Goal: Information Seeking & Learning: Learn about a topic

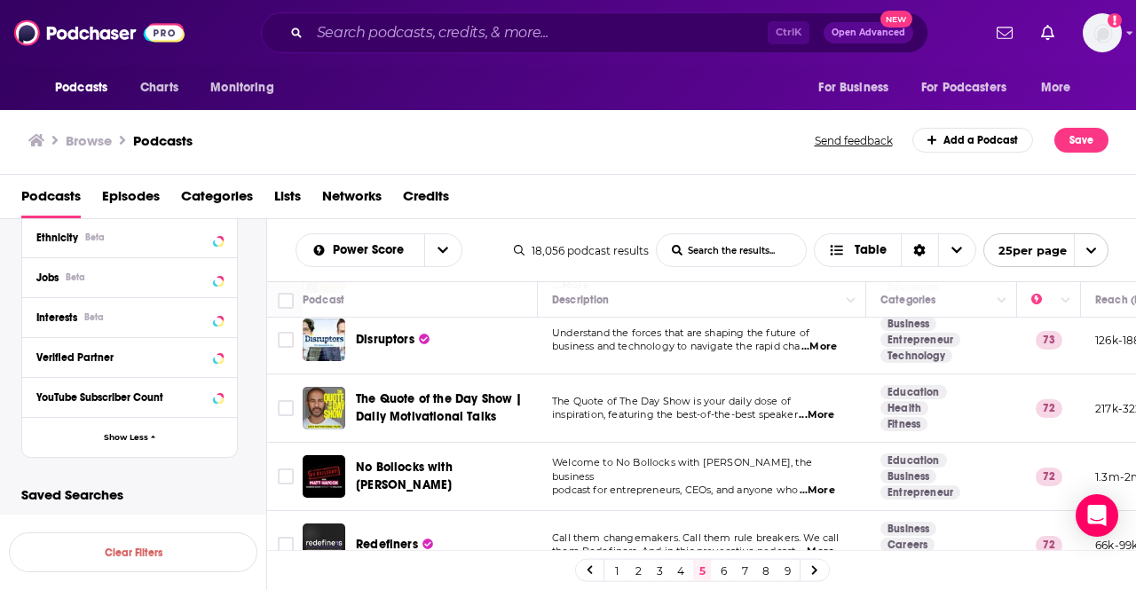
scroll to position [1480, 0]
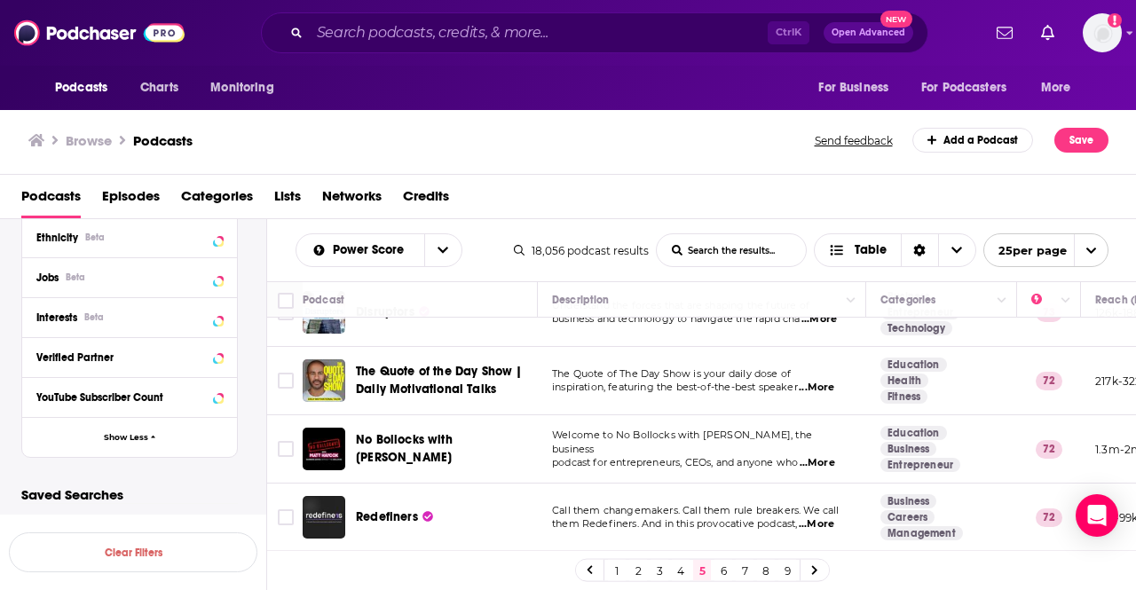
click at [723, 568] on link "6" at bounding box center [724, 570] width 18 height 21
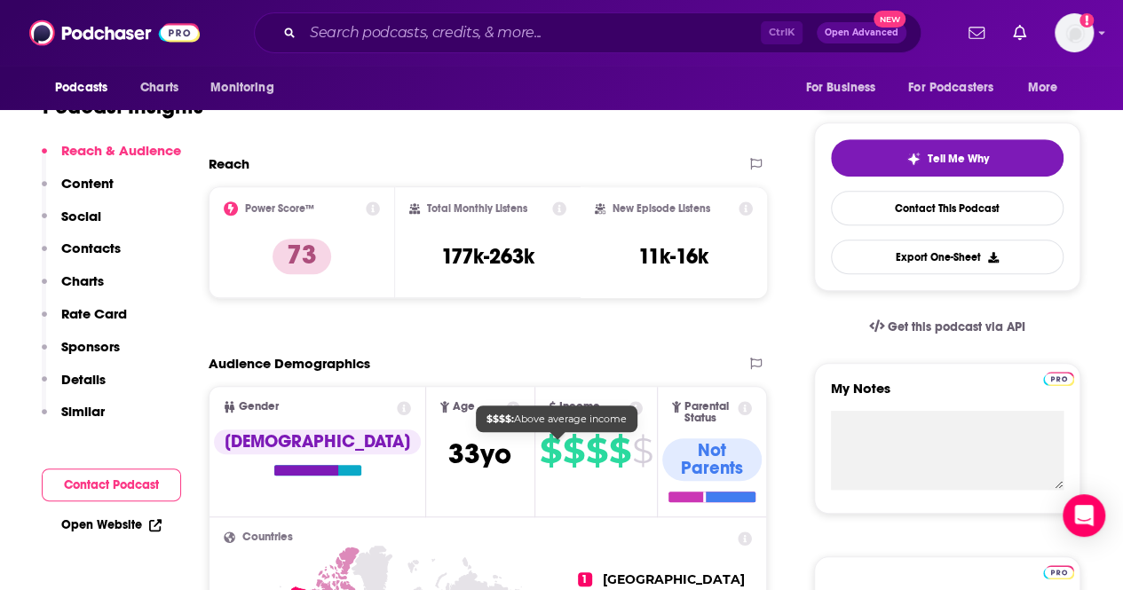
scroll to position [444, 0]
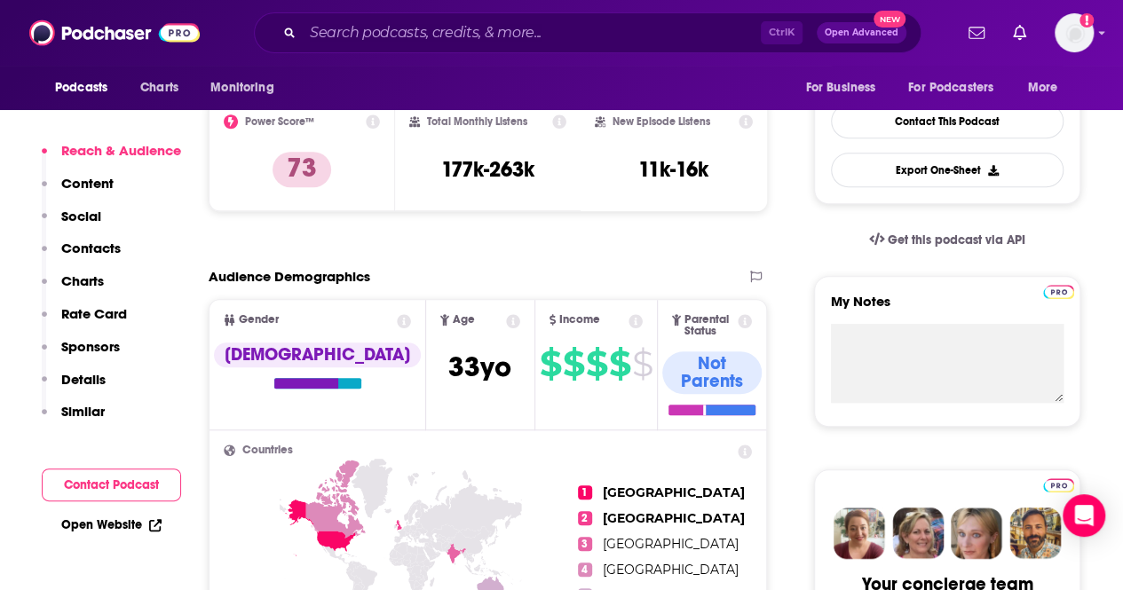
click at [151, 518] on link "Open Website" at bounding box center [111, 525] width 100 height 15
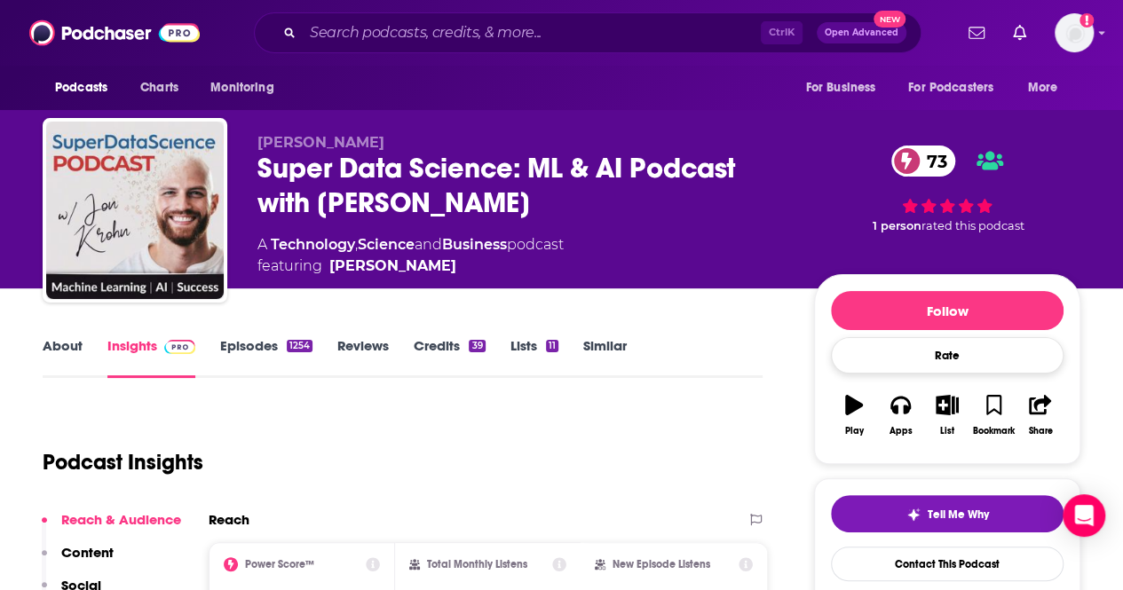
scroll to position [0, 0]
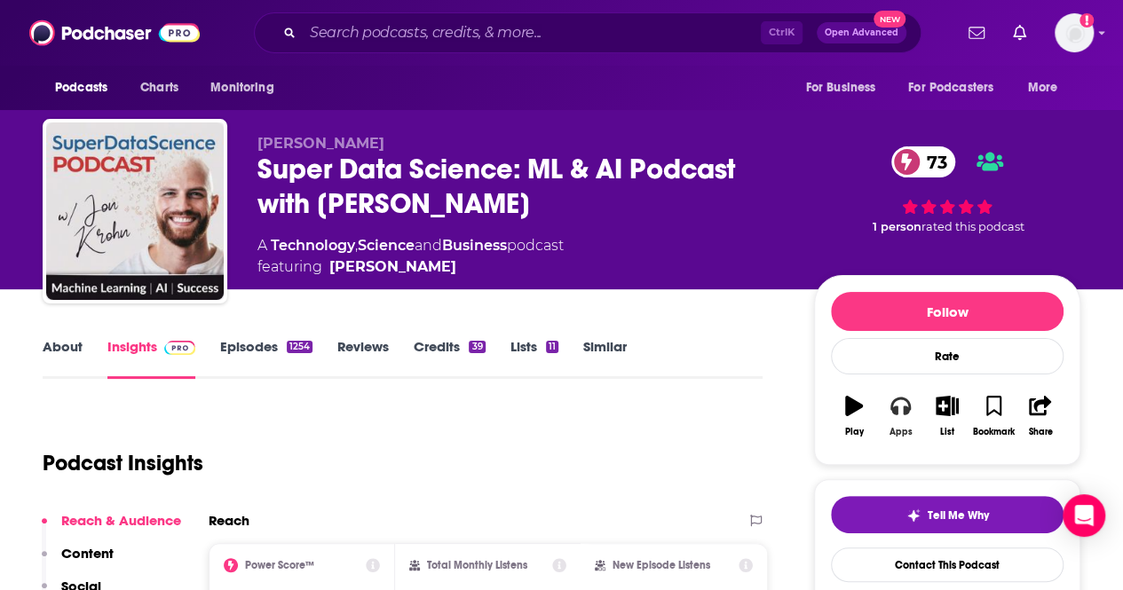
click at [904, 420] on button "Apps" at bounding box center [900, 416] width 46 height 64
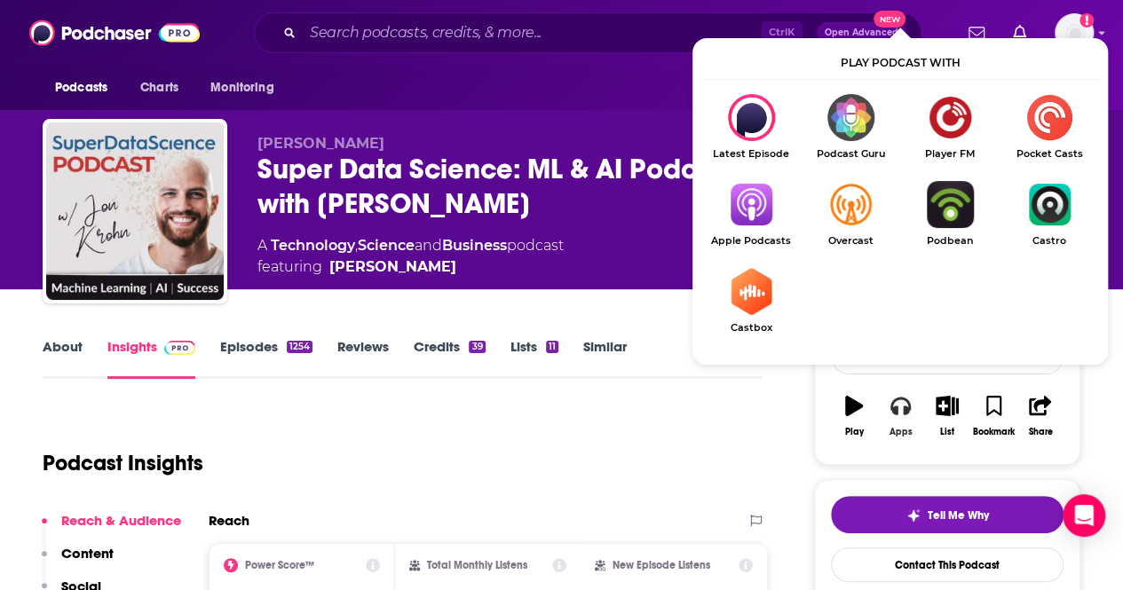
scroll to position [89, 0]
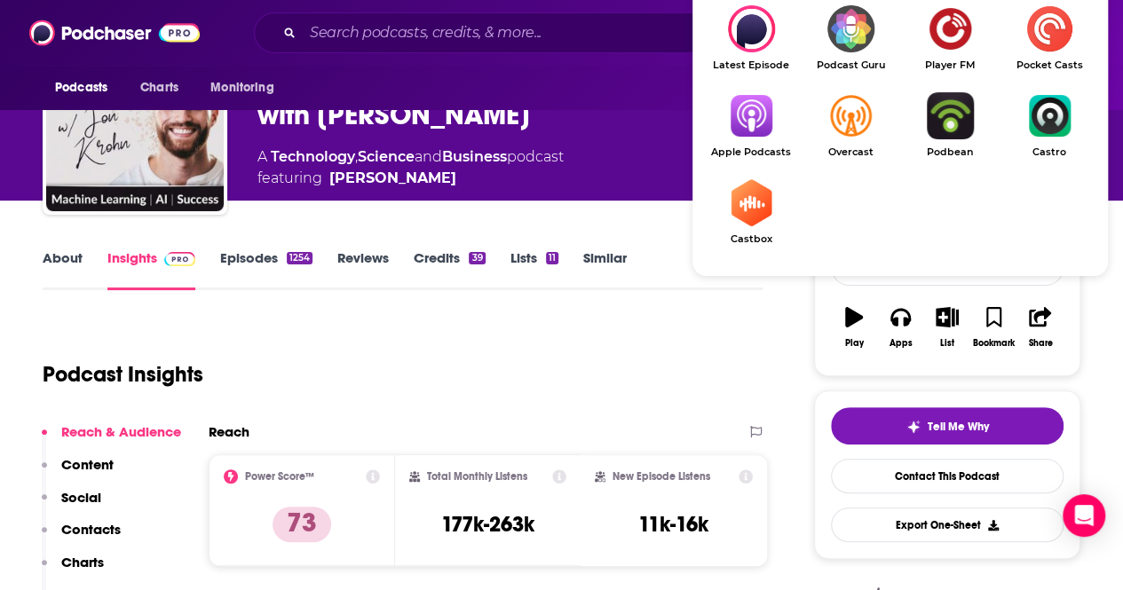
click at [745, 115] on img "Show Listen On dropdown" at bounding box center [750, 115] width 99 height 47
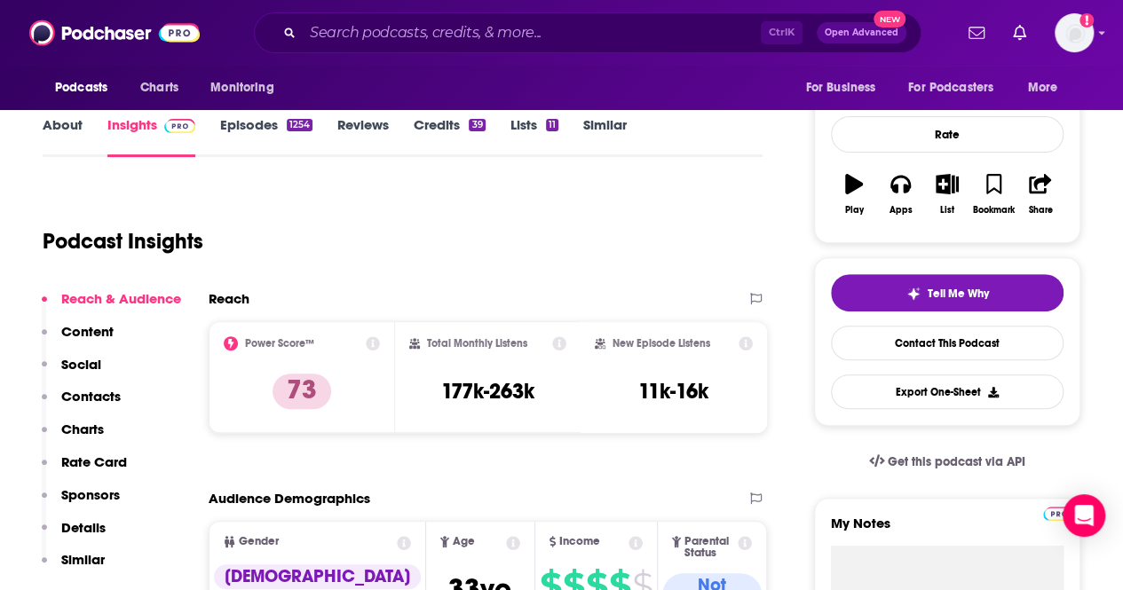
scroll to position [266, 0]
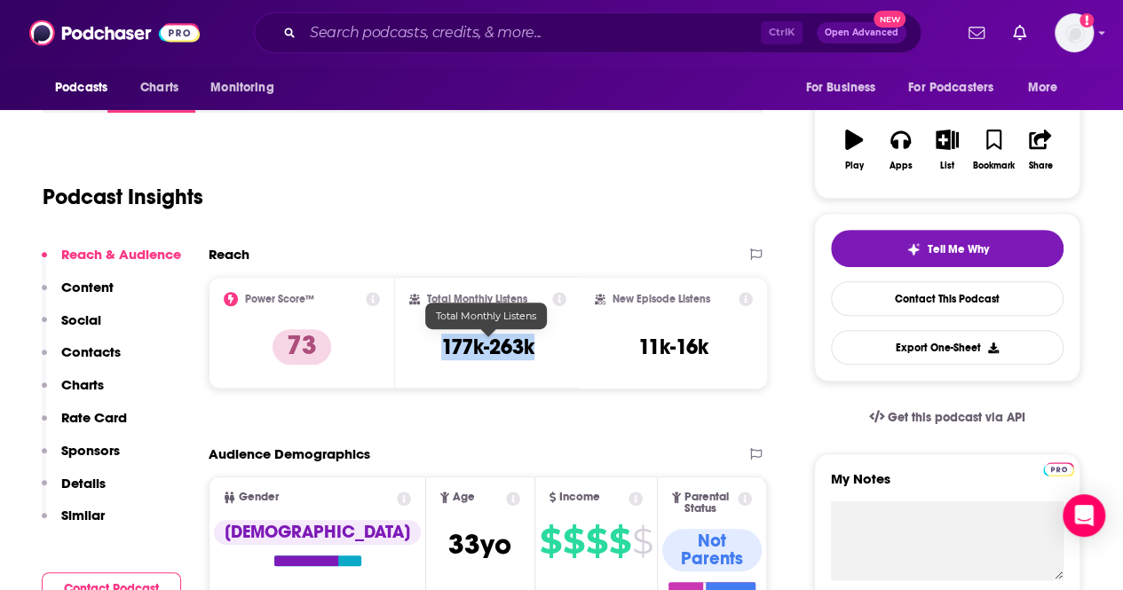
drag, startPoint x: 537, startPoint y: 344, endPoint x: 439, endPoint y: 344, distance: 97.7
click at [439, 344] on div "Total Monthly Listens 177k-263k" at bounding box center [488, 333] width 158 height 82
copy h3 "177k-263k"
